Goal: Task Accomplishment & Management: Use online tool/utility

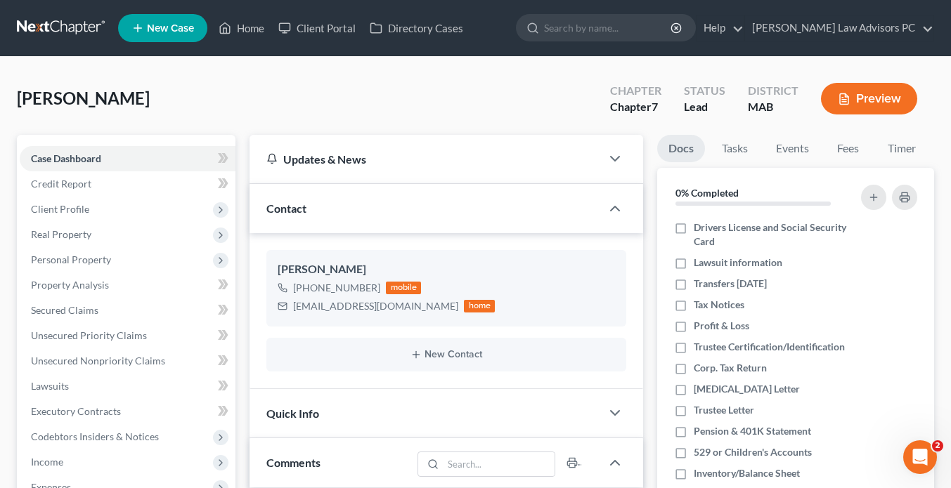
click at [877, 101] on button "Preview" at bounding box center [869, 99] width 96 height 32
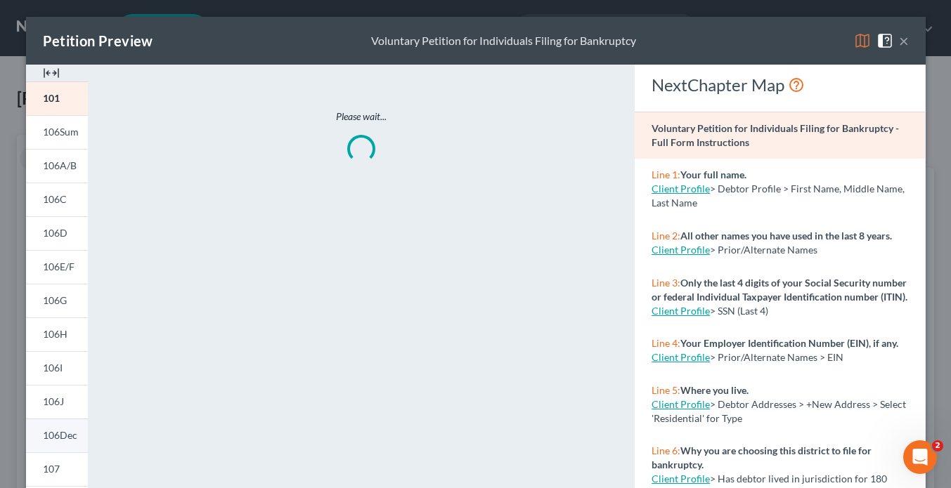
scroll to position [165, 0]
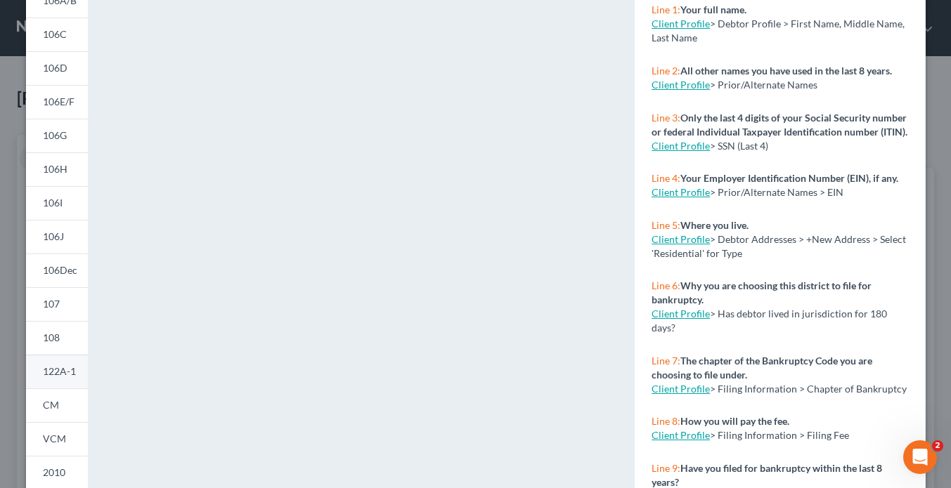
click at [63, 369] on span "122A-1" at bounding box center [59, 371] width 33 height 12
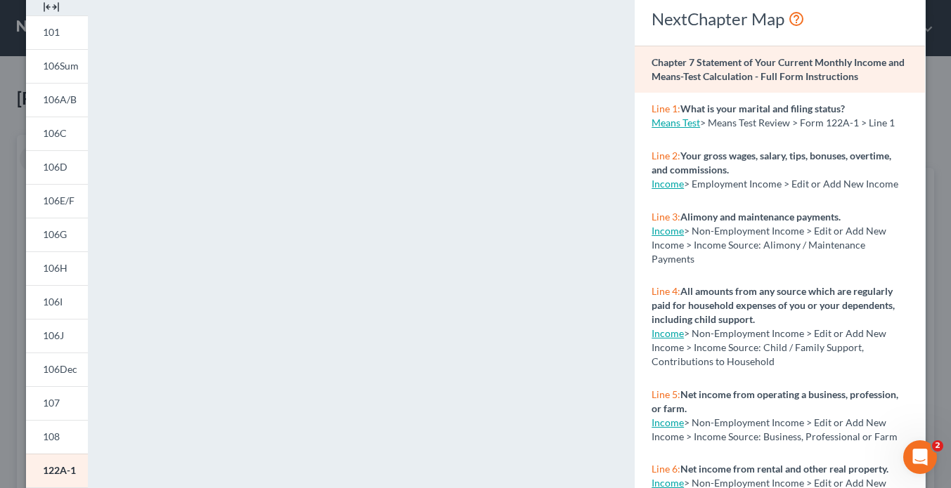
scroll to position [77, 0]
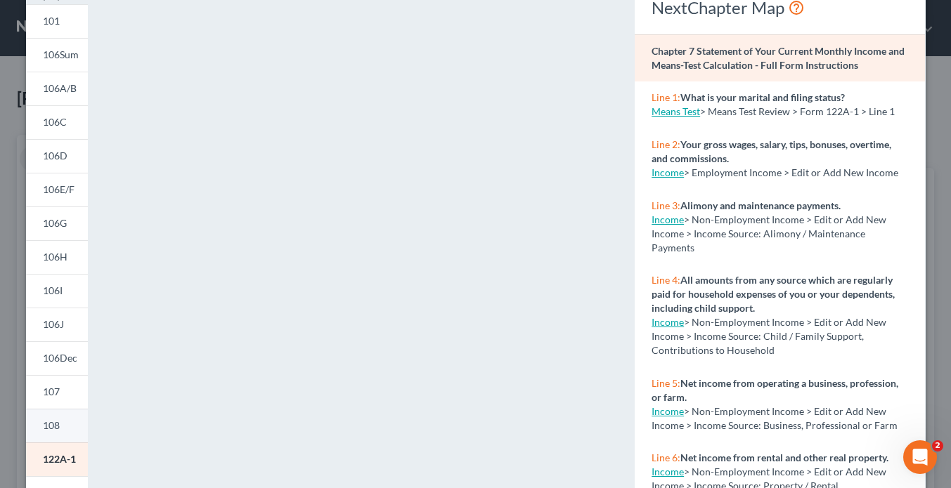
click at [56, 422] on span "108" at bounding box center [51, 426] width 17 height 12
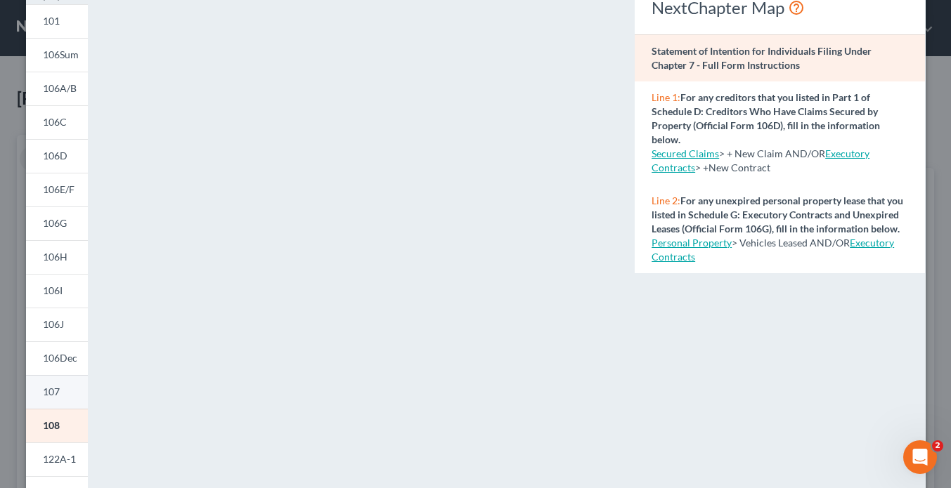
click at [60, 399] on link "107" at bounding box center [57, 392] width 62 height 34
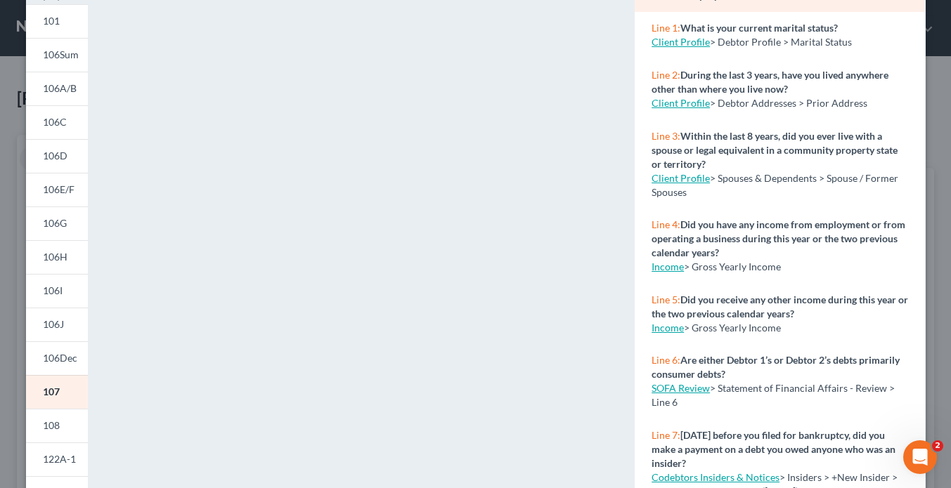
scroll to position [70, 0]
click at [674, 389] on link "SOFA Review" at bounding box center [681, 388] width 58 height 12
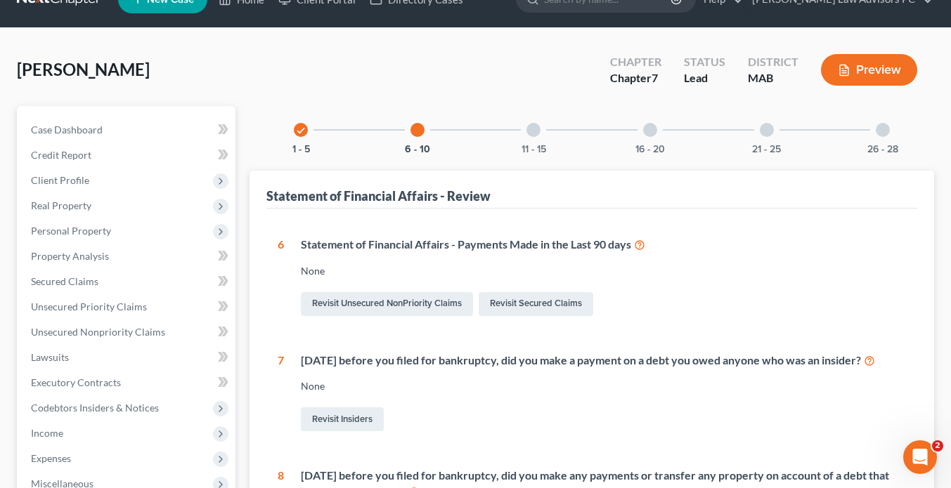
scroll to position [30, 0]
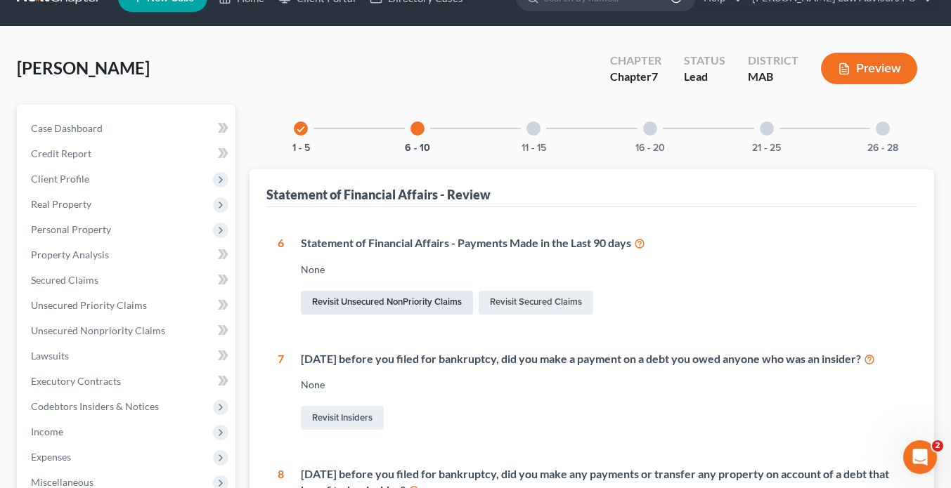
click at [433, 304] on link "Revisit Unsecured NonPriority Claims" at bounding box center [387, 303] width 172 height 24
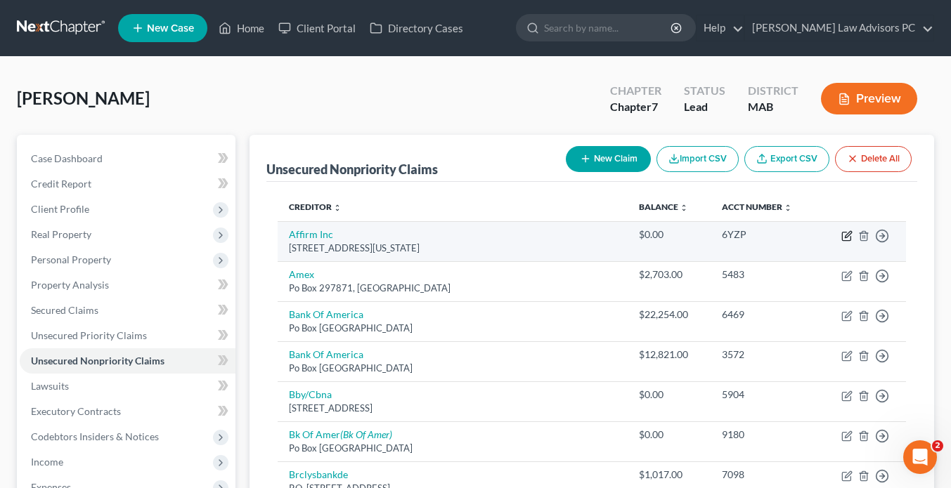
click at [846, 238] on icon "button" at bounding box center [846, 236] width 11 height 11
select select "4"
select select "0"
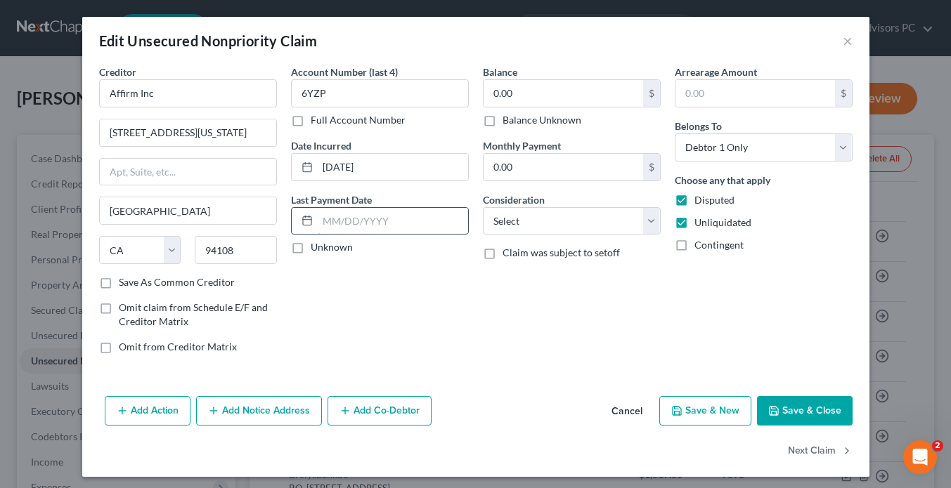
click at [422, 221] on input "text" at bounding box center [393, 221] width 150 height 27
